Goal: Task Accomplishment & Management: Manage account settings

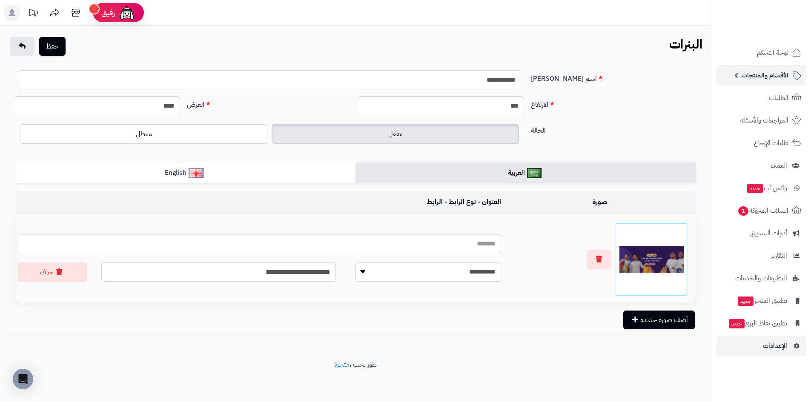
drag, startPoint x: 755, startPoint y: 76, endPoint x: 748, endPoint y: 76, distance: 6.8
click at [755, 76] on span "الأقسام والمنتجات" at bounding box center [764, 75] width 47 height 12
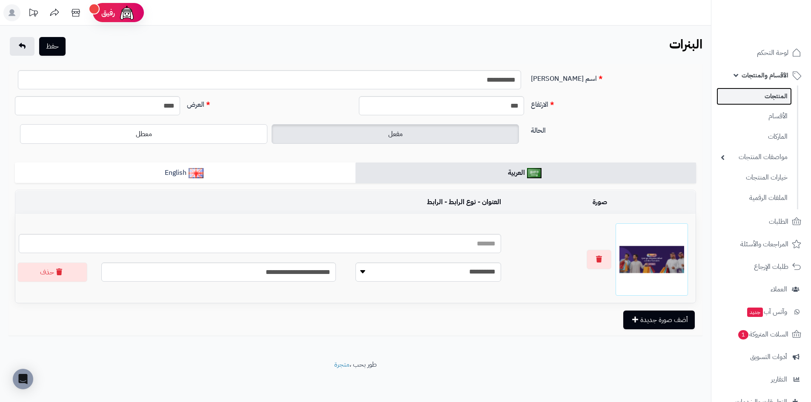
click at [768, 92] on link "المنتجات" at bounding box center [753, 96] width 75 height 17
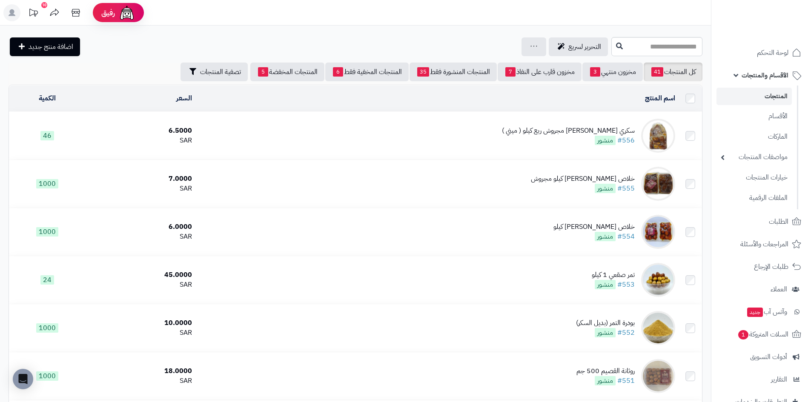
click at [564, 129] on div "سكري [PERSON_NAME] مجروش ربع كيلو ( ميني )" at bounding box center [568, 131] width 133 height 10
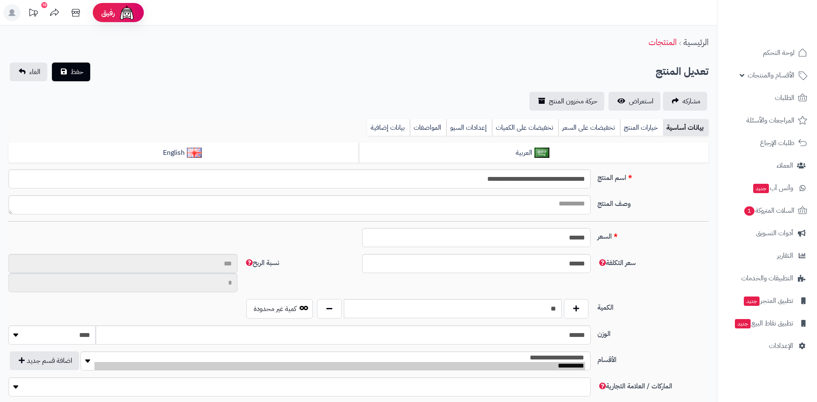
type input "*******"
type input "********"
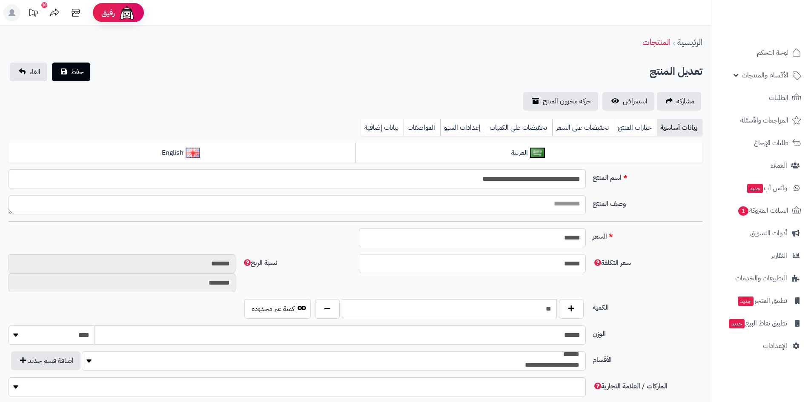
type input "****"
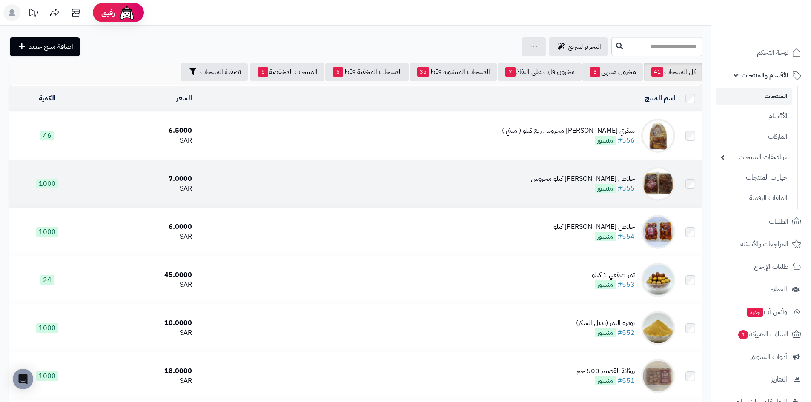
click at [596, 180] on div "خلاص [PERSON_NAME] كيلو مجروش" at bounding box center [583, 179] width 104 height 10
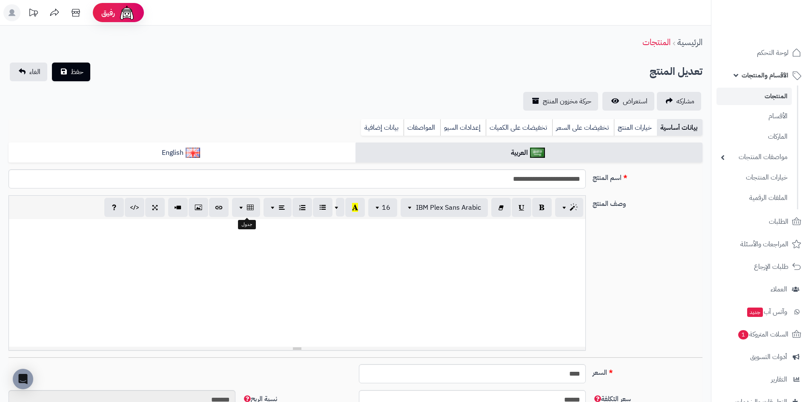
scroll to position [38, 0]
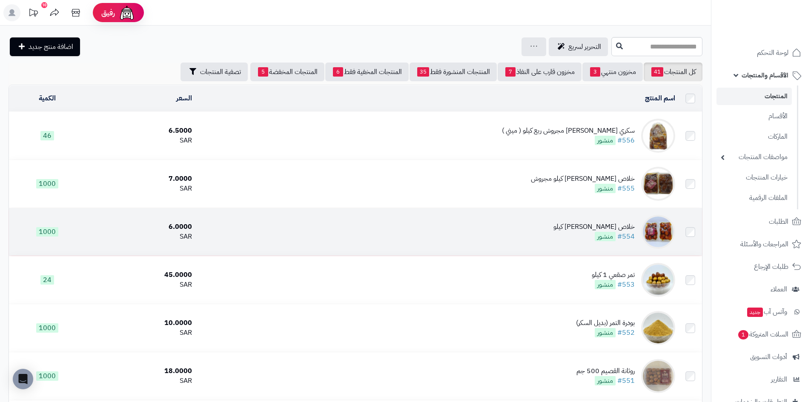
click at [585, 227] on div "خلاص [PERSON_NAME] كيلو" at bounding box center [593, 227] width 81 height 10
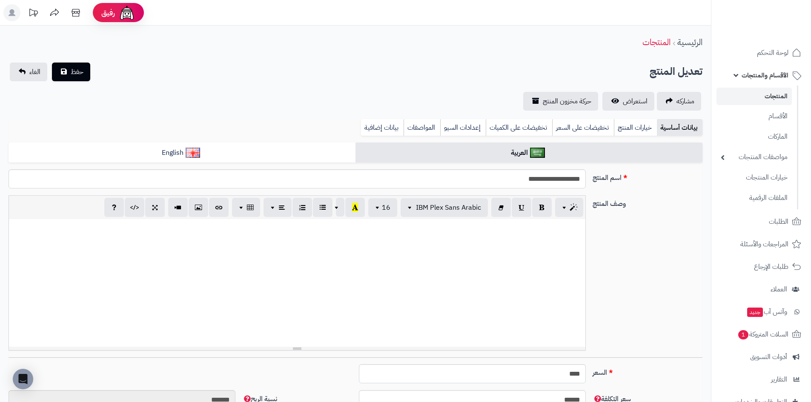
scroll to position [38, 0]
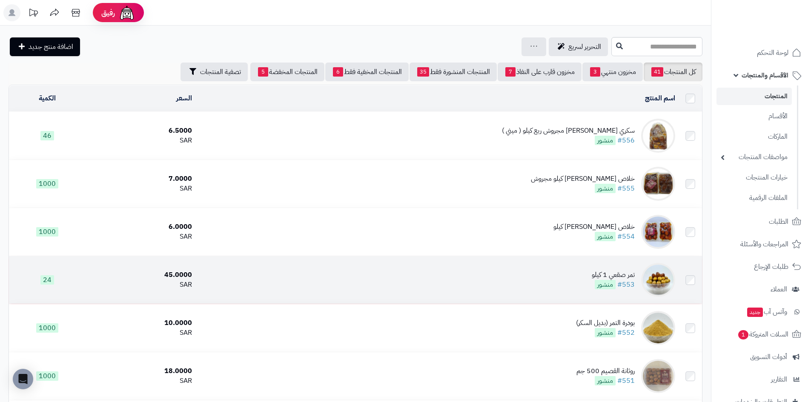
click at [578, 277] on td "تمر صقعي 1 كيلو #553 منشور" at bounding box center [436, 280] width 483 height 48
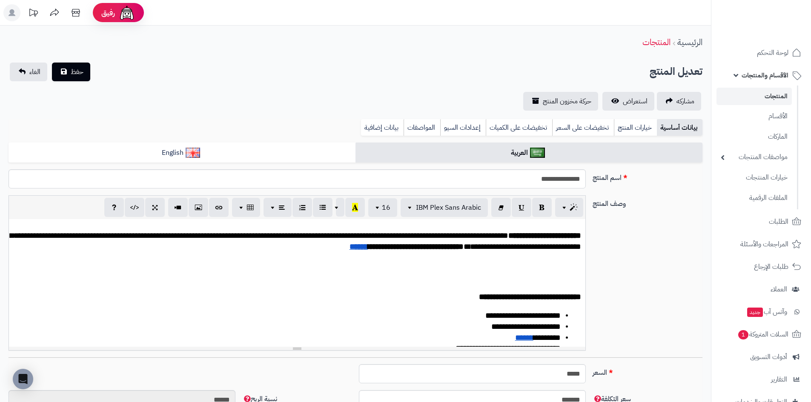
scroll to position [17, 0]
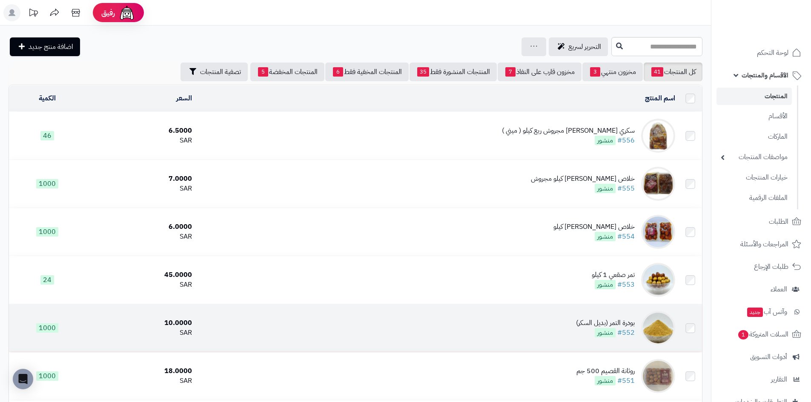
click at [567, 320] on td "بودرة التمر (بديل السكر) #552 منشور" at bounding box center [436, 328] width 483 height 48
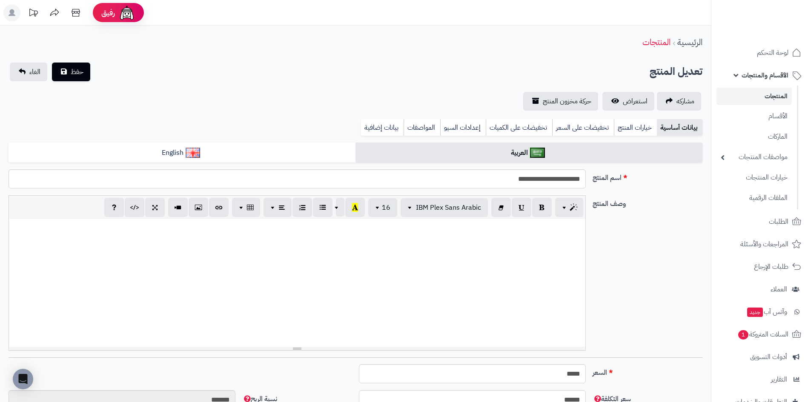
scroll to position [60, 0]
click at [516, 246] on div at bounding box center [297, 283] width 576 height 128
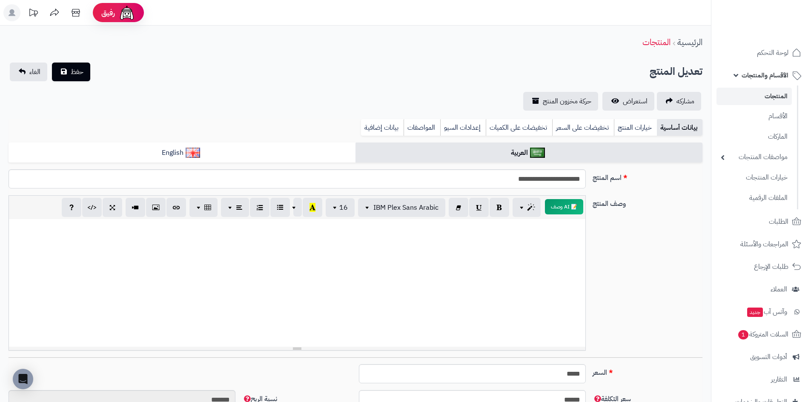
click at [501, 264] on div at bounding box center [297, 283] width 576 height 128
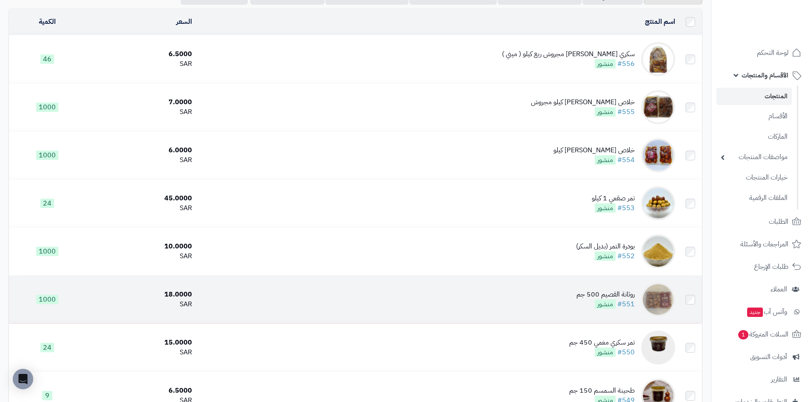
scroll to position [85, 0]
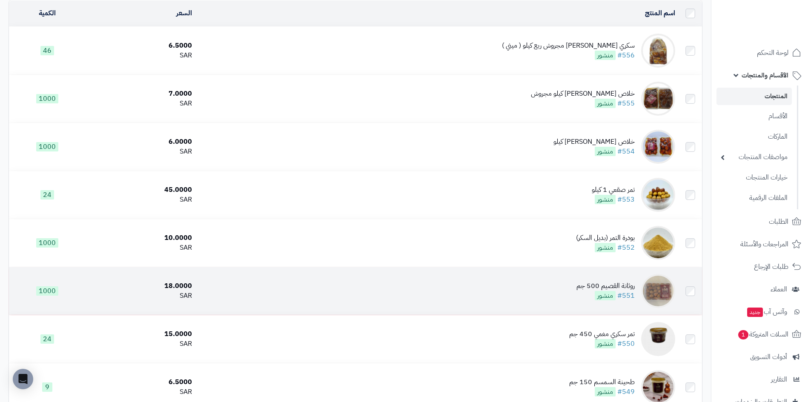
click at [575, 291] on td "روثانة القصيم 500 جم #551 منشور" at bounding box center [436, 291] width 483 height 48
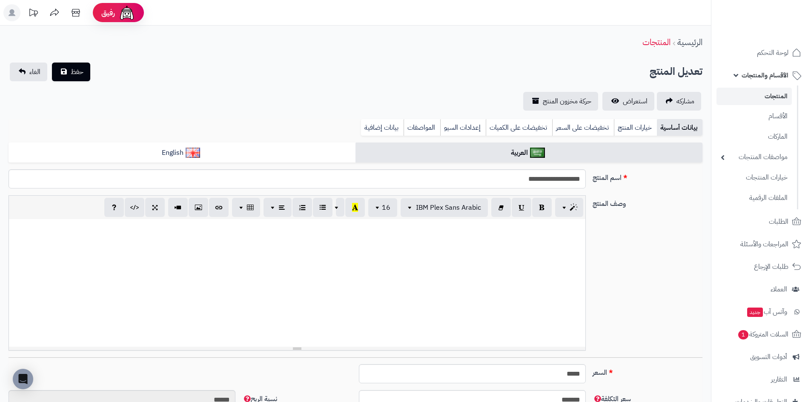
scroll to position [17, 0]
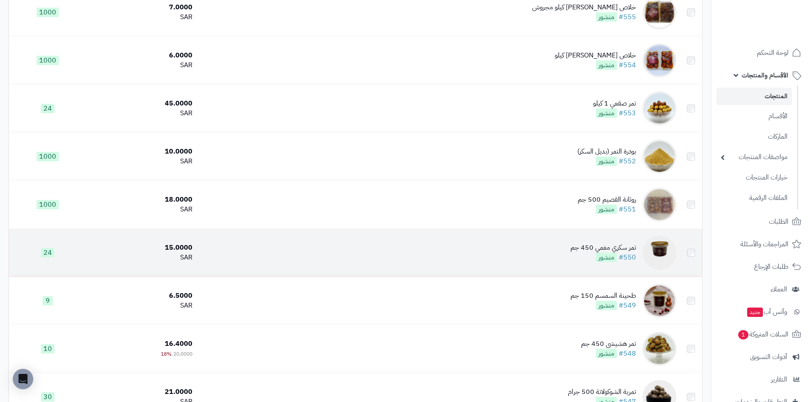
scroll to position [170, 0]
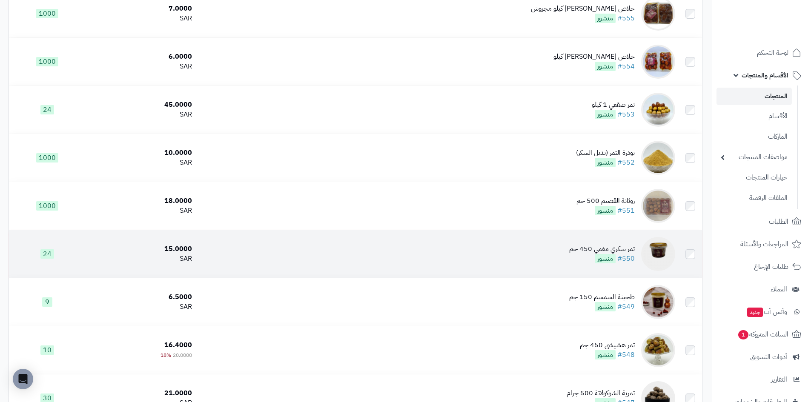
click at [573, 248] on div "تمر سكري مغمي 450 جم" at bounding box center [602, 249] width 66 height 10
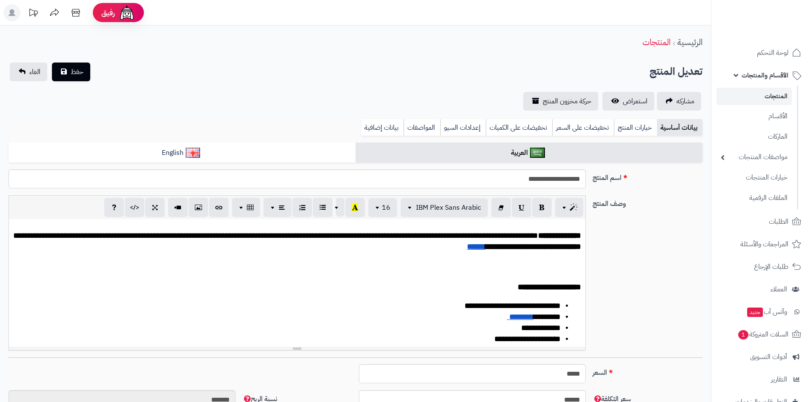
scroll to position [38, 0]
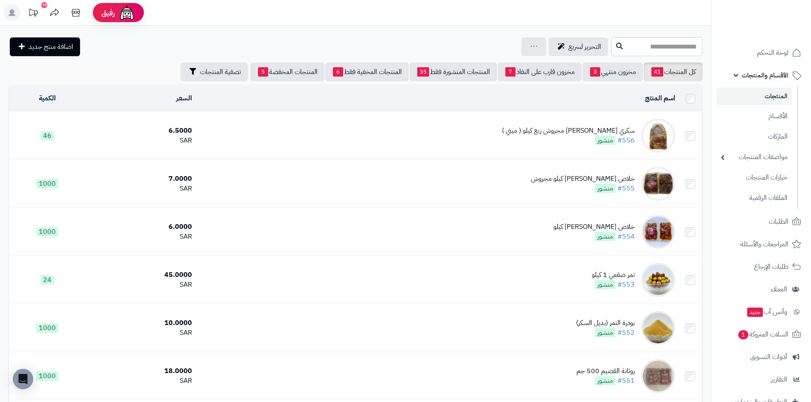
click at [684, 134] on td at bounding box center [689, 136] width 23 height 48
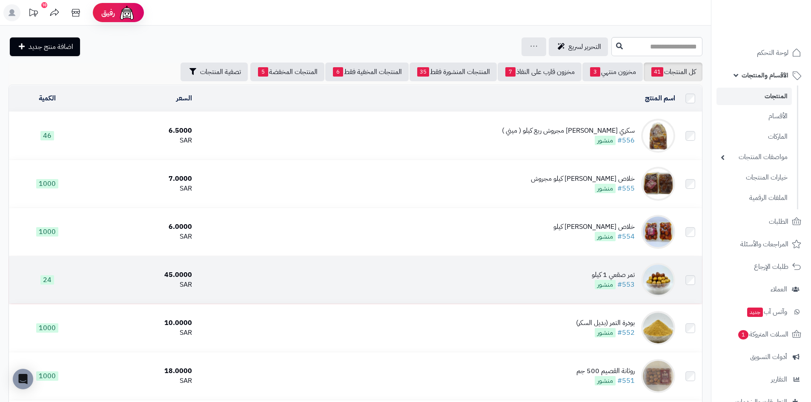
click at [613, 272] on div "تمر صقعي 1 كيلو" at bounding box center [613, 275] width 43 height 10
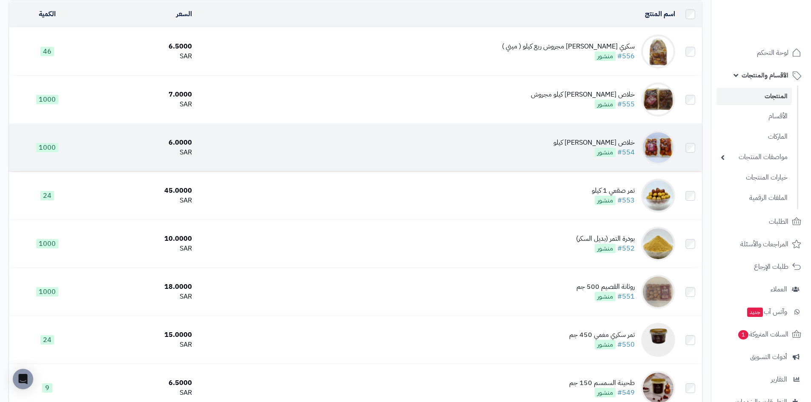
scroll to position [128, 0]
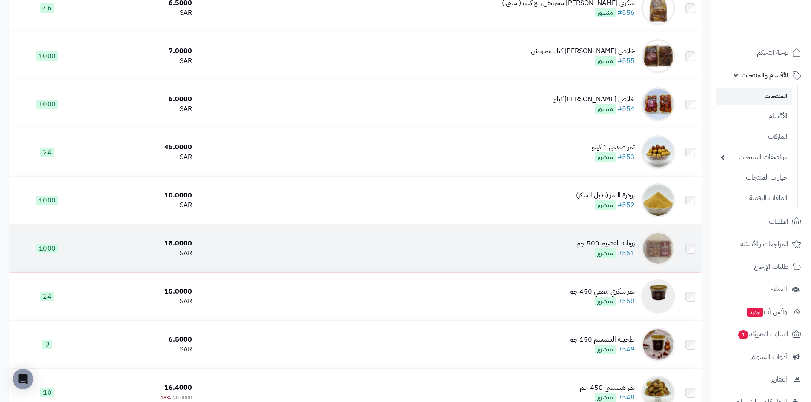
click at [573, 243] on td "روثانة القصيم 500 جم #551 منشور" at bounding box center [436, 249] width 483 height 48
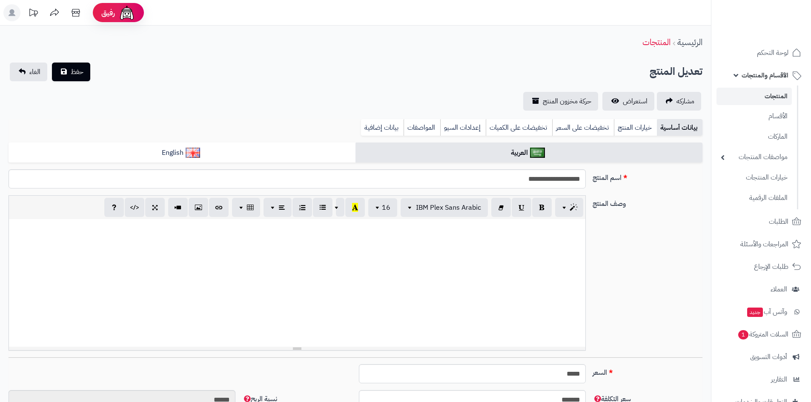
scroll to position [14, 0]
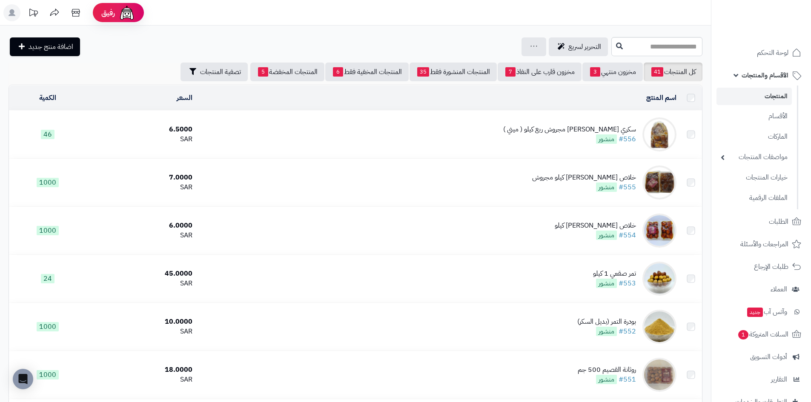
scroll to position [128, 0]
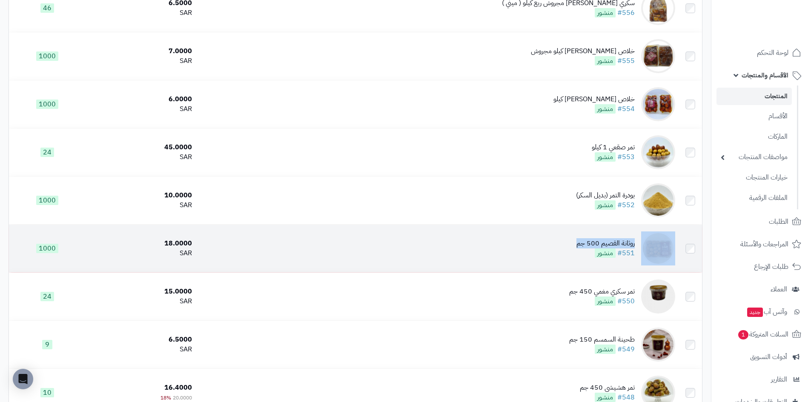
copy td "روثانة القصيم 500 جم"
drag, startPoint x: 572, startPoint y: 240, endPoint x: 644, endPoint y: 246, distance: 72.6
click at [644, 246] on td "روثانة القصيم 500 جم #551 منشور" at bounding box center [436, 249] width 483 height 48
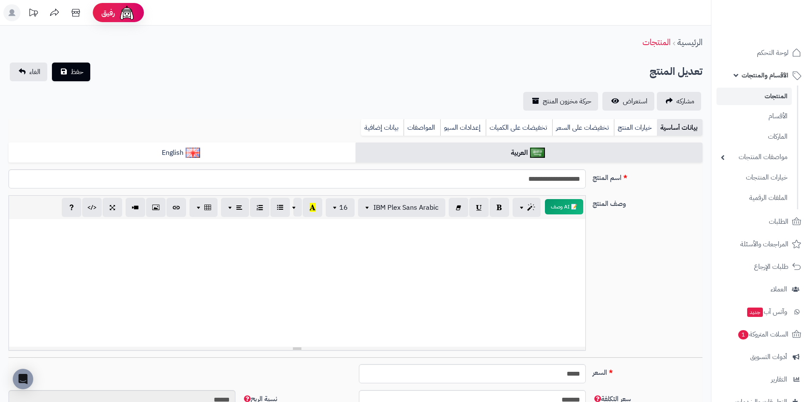
scroll to position [17, 0]
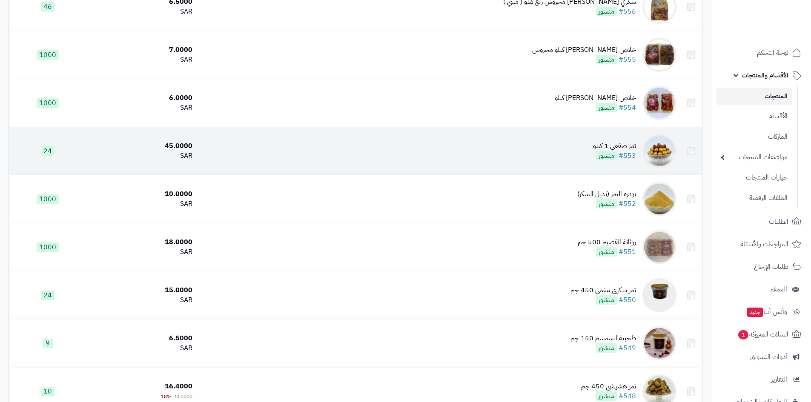
scroll to position [128, 0]
